Goal: Complete application form

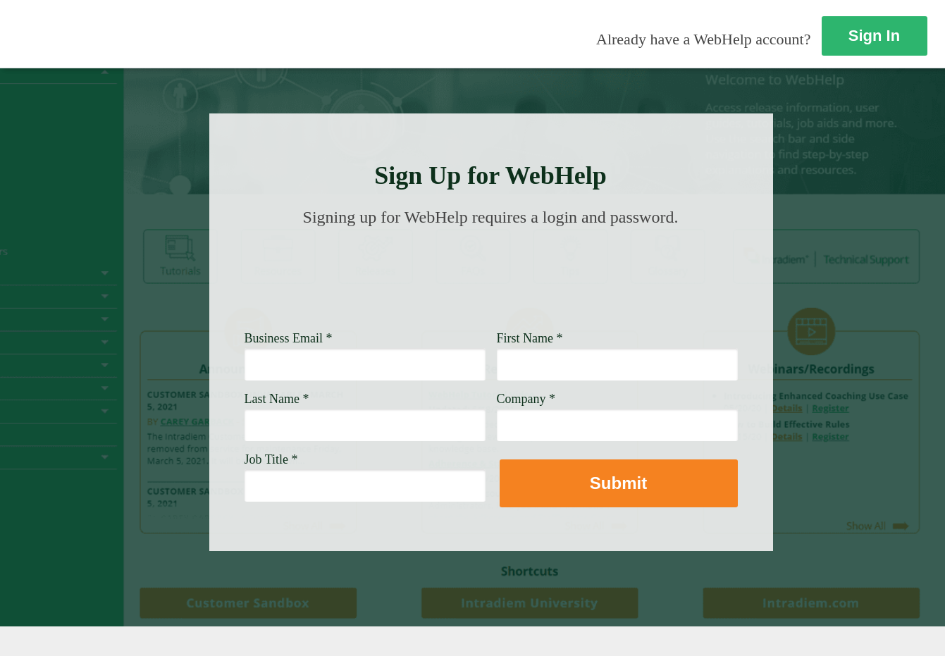
click at [410, 365] on input "Business Email *" at bounding box center [364, 364] width 241 height 32
type input "[EMAIL_ADDRESS][PERSON_NAME][DOMAIN_NAME]"
click at [526, 364] on input "First Name *" at bounding box center [617, 364] width 241 height 32
type input "[PERSON_NAME] [PERSON_NAME]"
click at [415, 425] on input "Last Name *" at bounding box center [364, 425] width 241 height 32
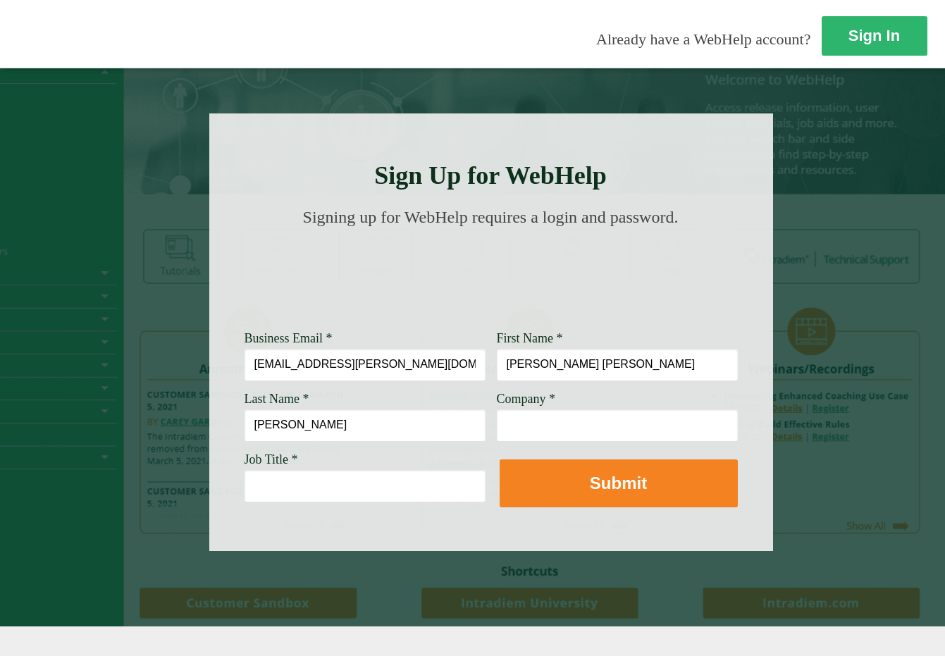
type input "[PERSON_NAME]"
click at [532, 422] on input "Company *" at bounding box center [617, 425] width 241 height 32
type input "[PERSON_NAME] Fargo"
click at [422, 486] on input "Job Title *" at bounding box center [364, 485] width 241 height 32
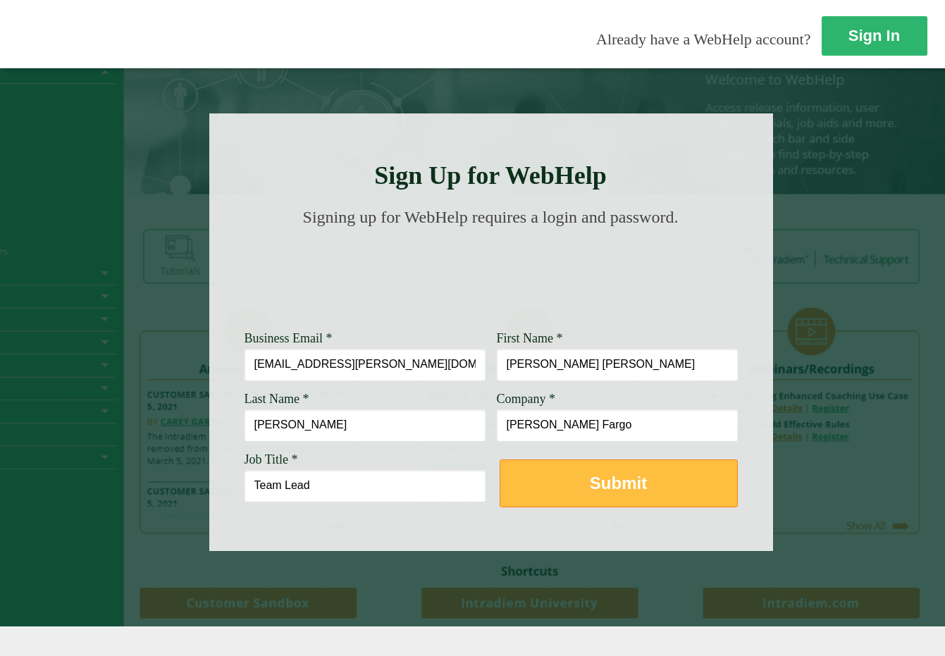
type input "Team Lead"
click at [581, 486] on button "Submit" at bounding box center [618, 483] width 238 height 48
